Goal: Find specific page/section: Find specific page/section

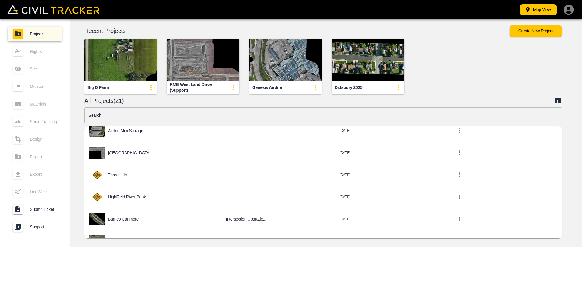
scroll to position [235, 0]
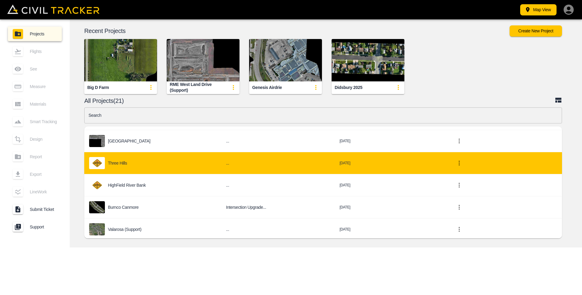
click at [123, 164] on p "Three Hills" at bounding box center [117, 163] width 19 height 5
